Goal: Check status: Check status

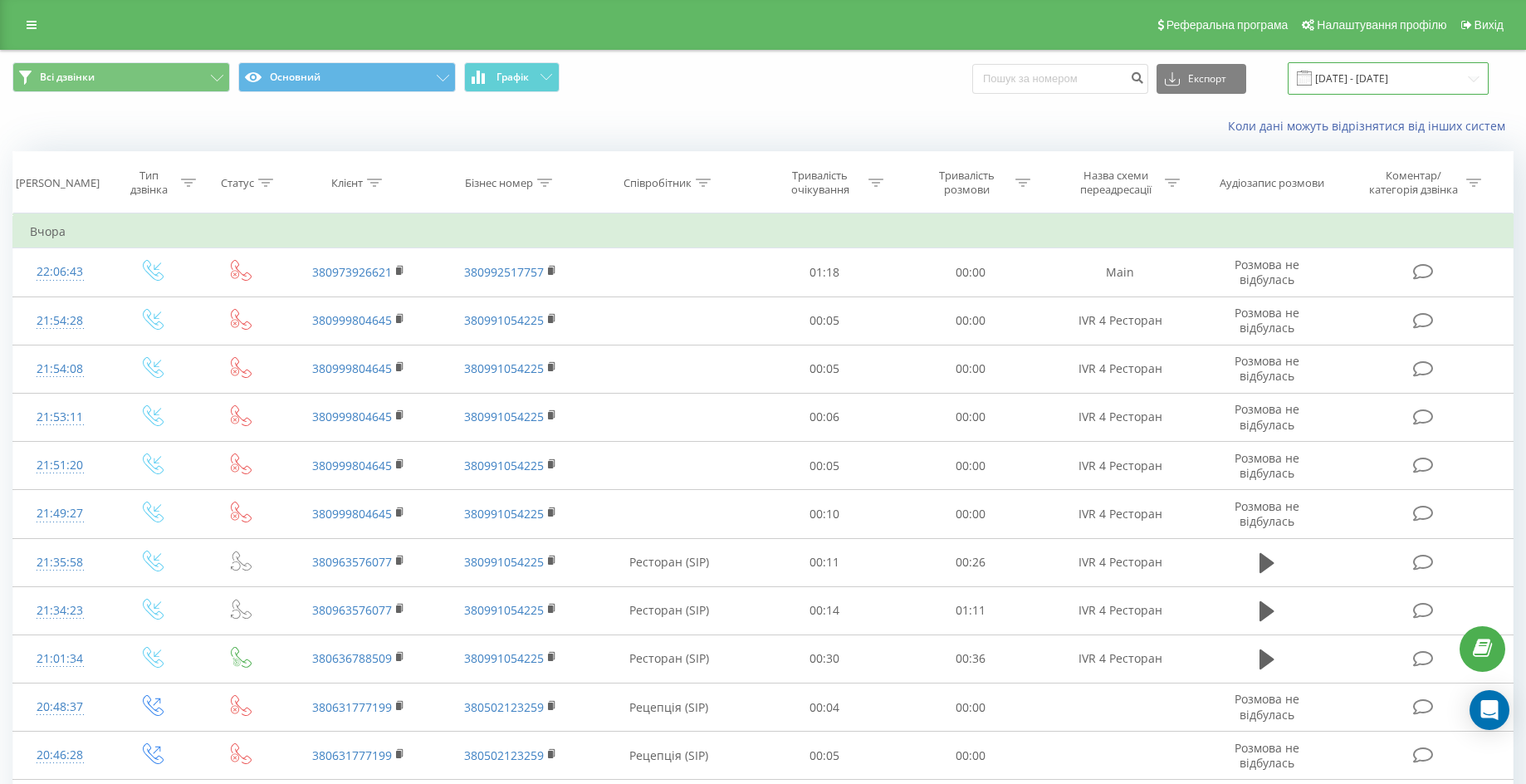
click at [1393, 79] on input "[DATE] - [DATE]" at bounding box center [1389, 78] width 201 height 33
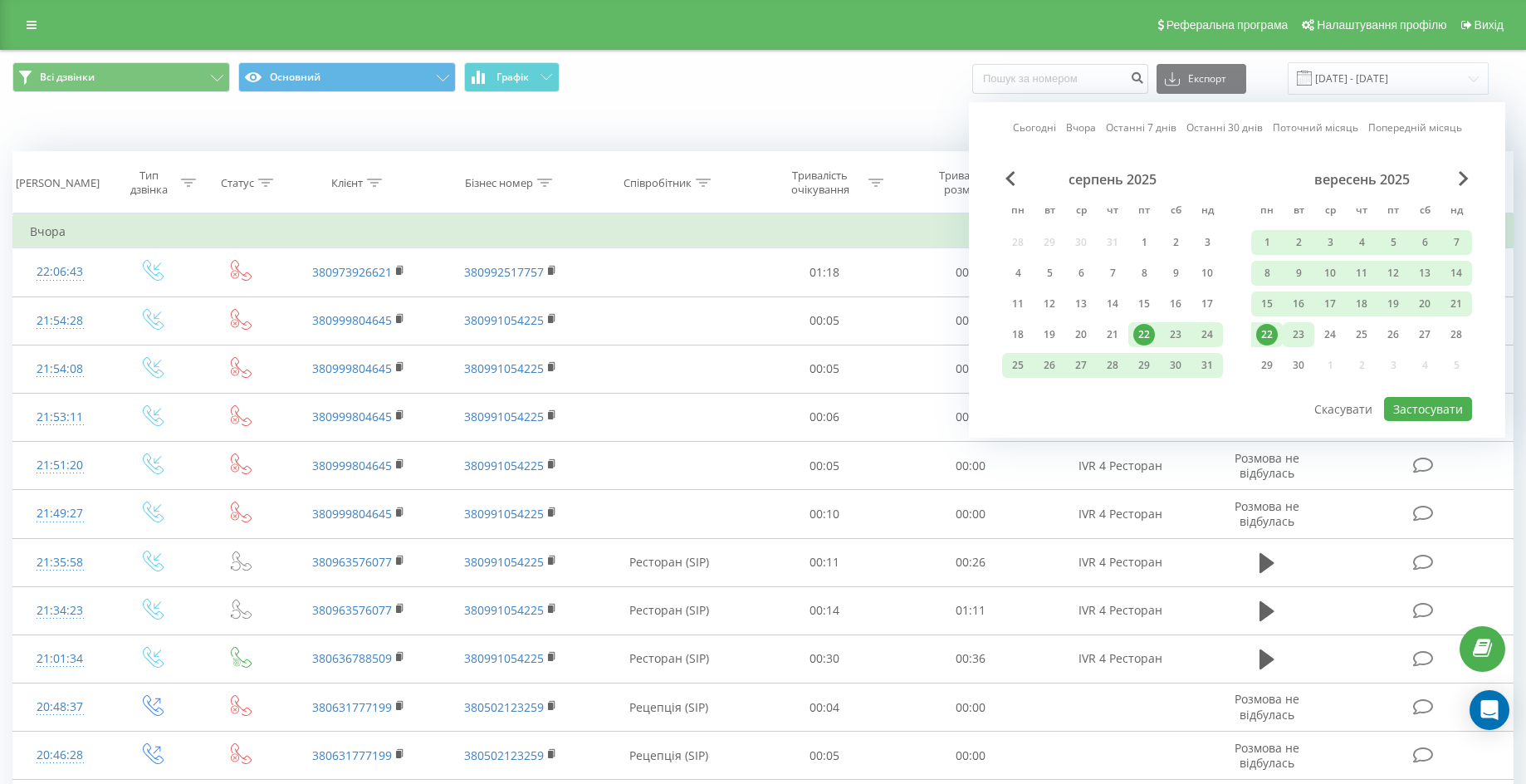
click at [1296, 335] on div "23" at bounding box center [1299, 334] width 21 height 21
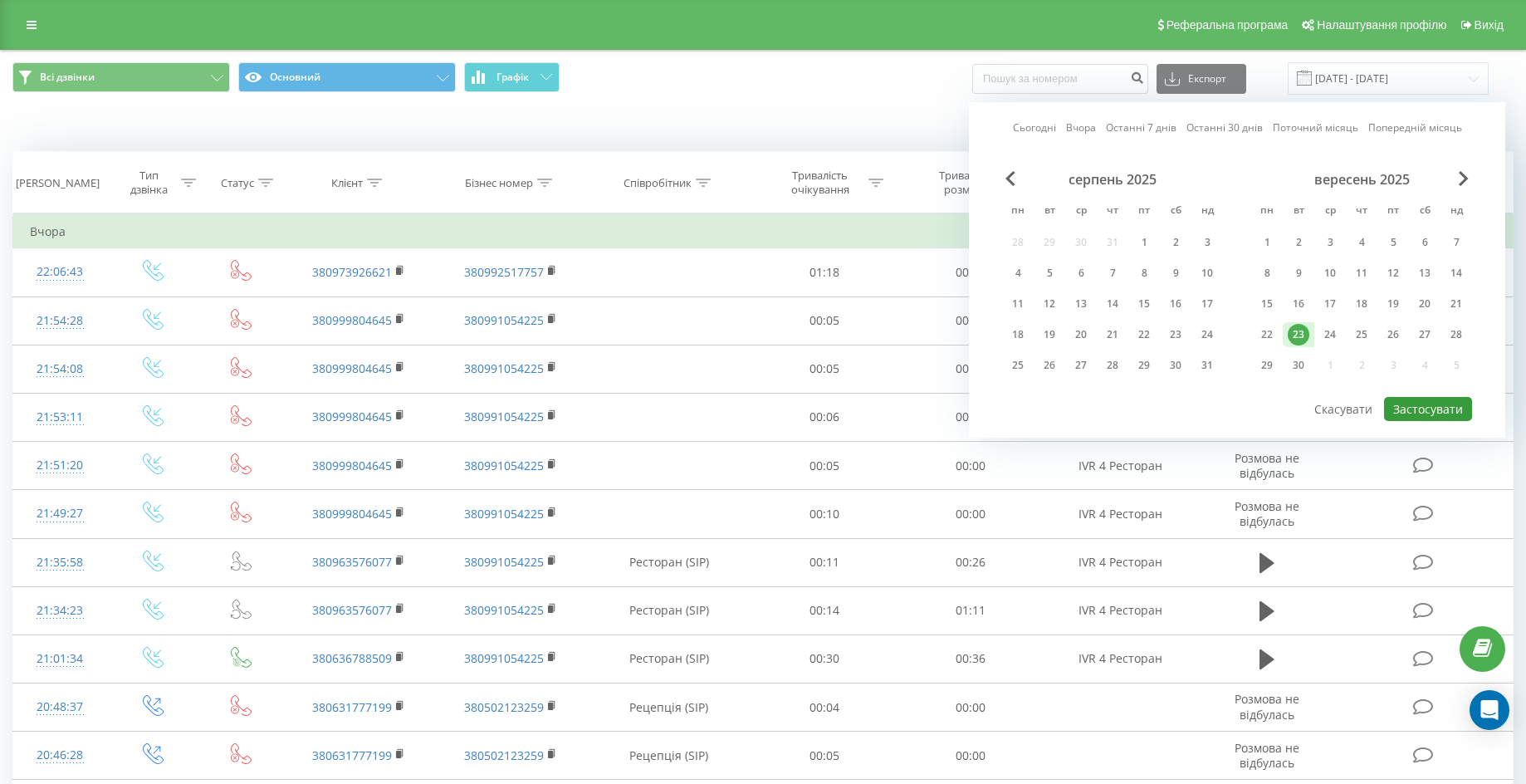
click at [1439, 411] on button "Застосувати" at bounding box center [1427, 408] width 88 height 24
type input "[DATE] - [DATE]"
